Goal: Navigation & Orientation: Find specific page/section

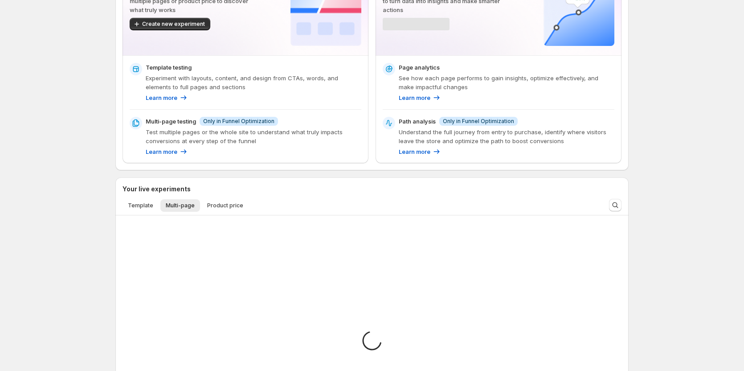
scroll to position [89, 0]
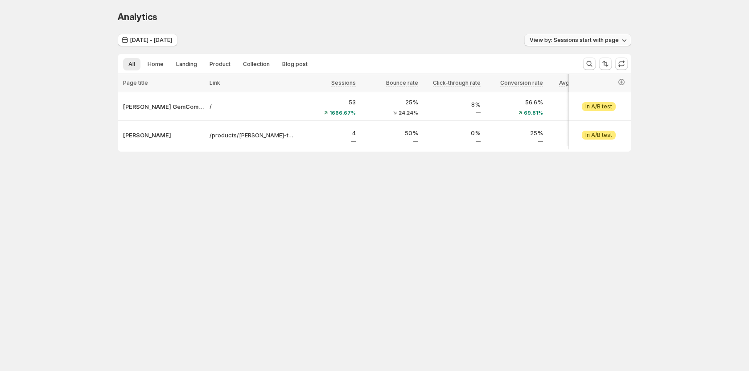
click at [598, 41] on span "View by: Sessions start with page" at bounding box center [574, 40] width 89 height 7
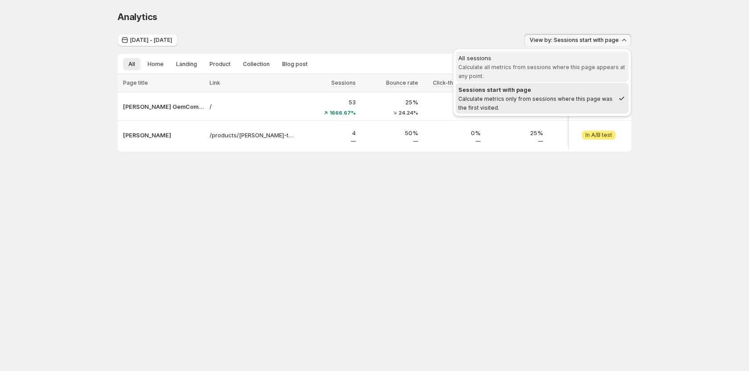
click at [560, 59] on div "All sessions" at bounding box center [542, 57] width 168 height 9
